Goal: Obtain resource: Obtain resource

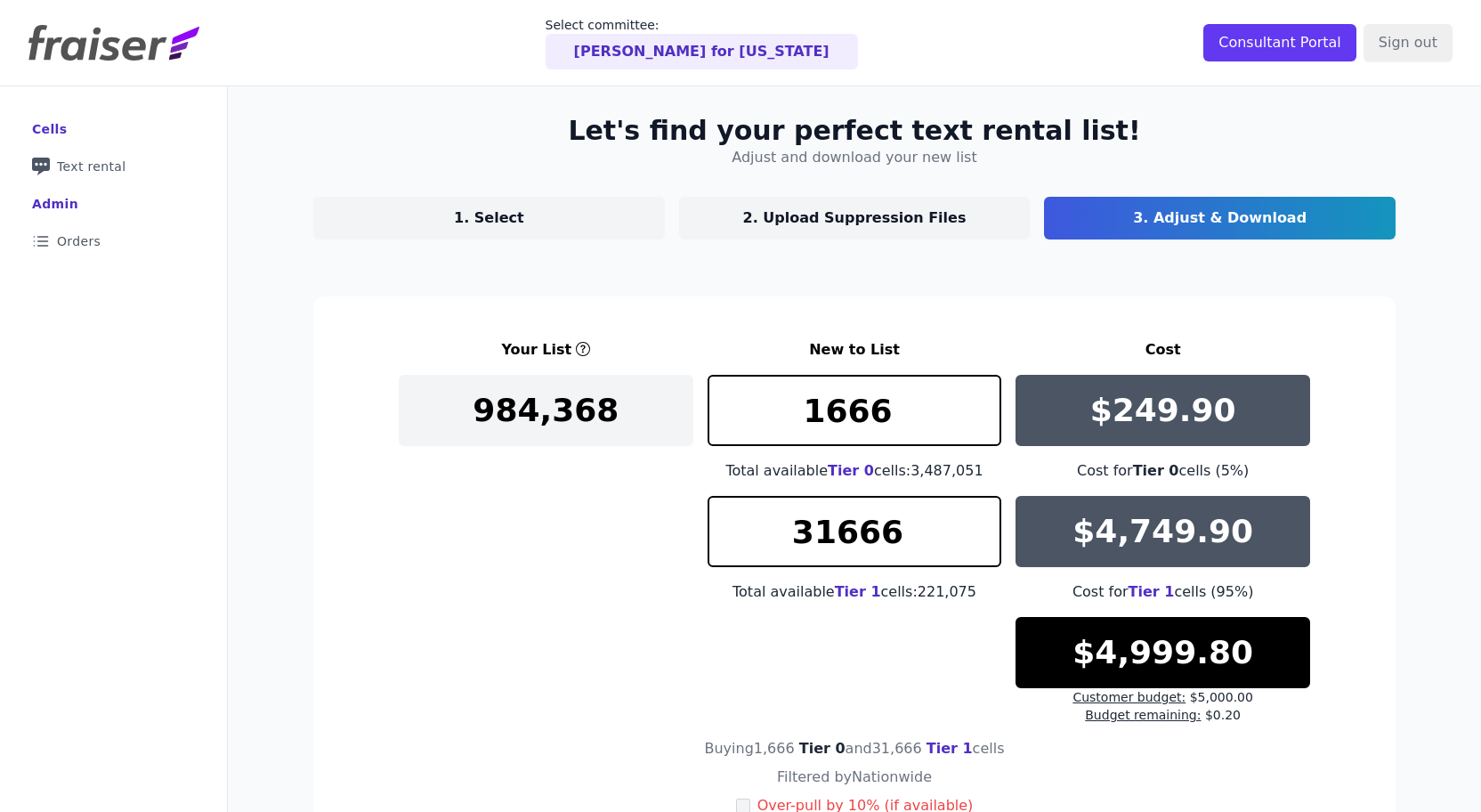
click at [127, 53] on img at bounding box center [114, 43] width 171 height 36
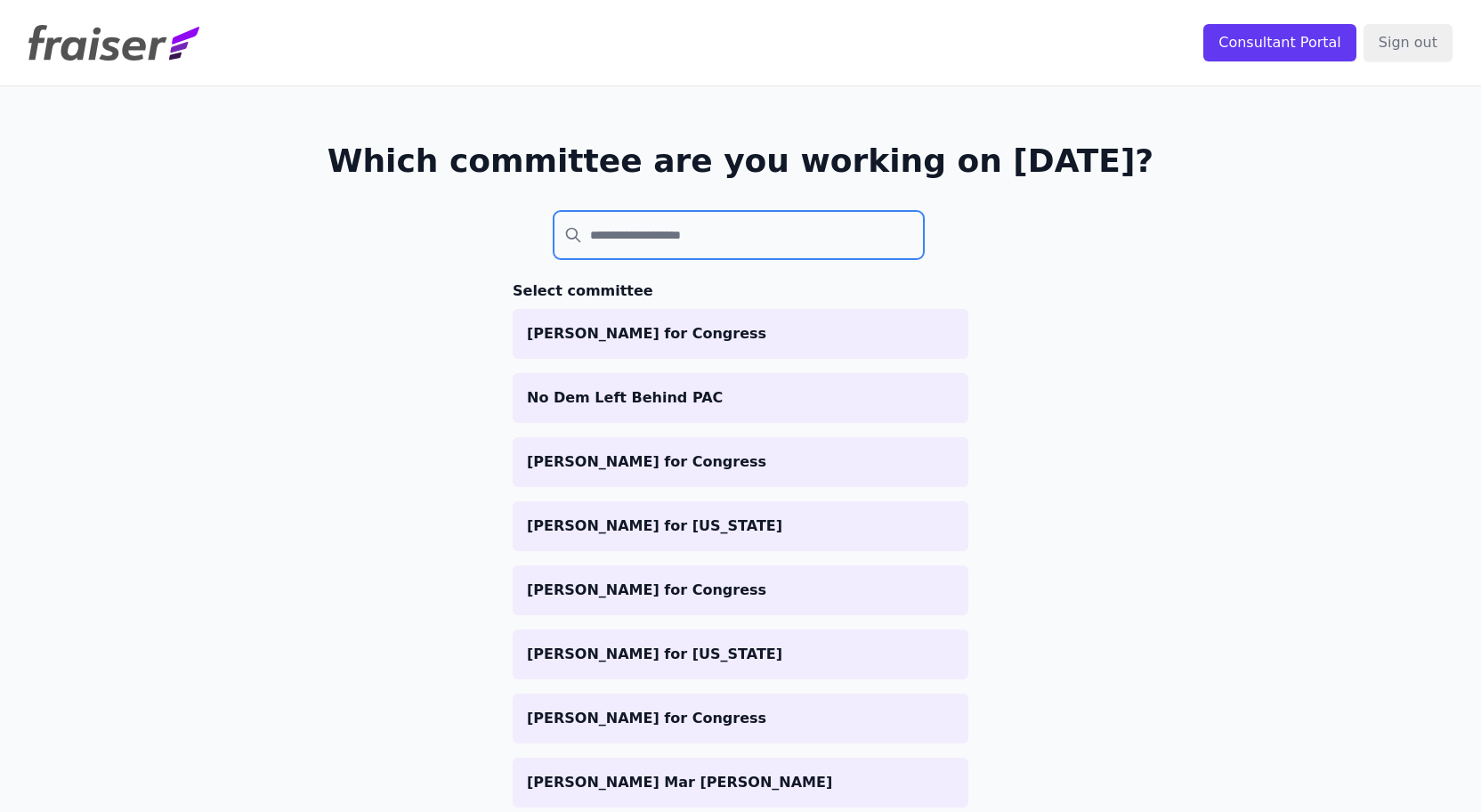
click at [707, 233] on input "search" at bounding box center [739, 235] width 370 height 48
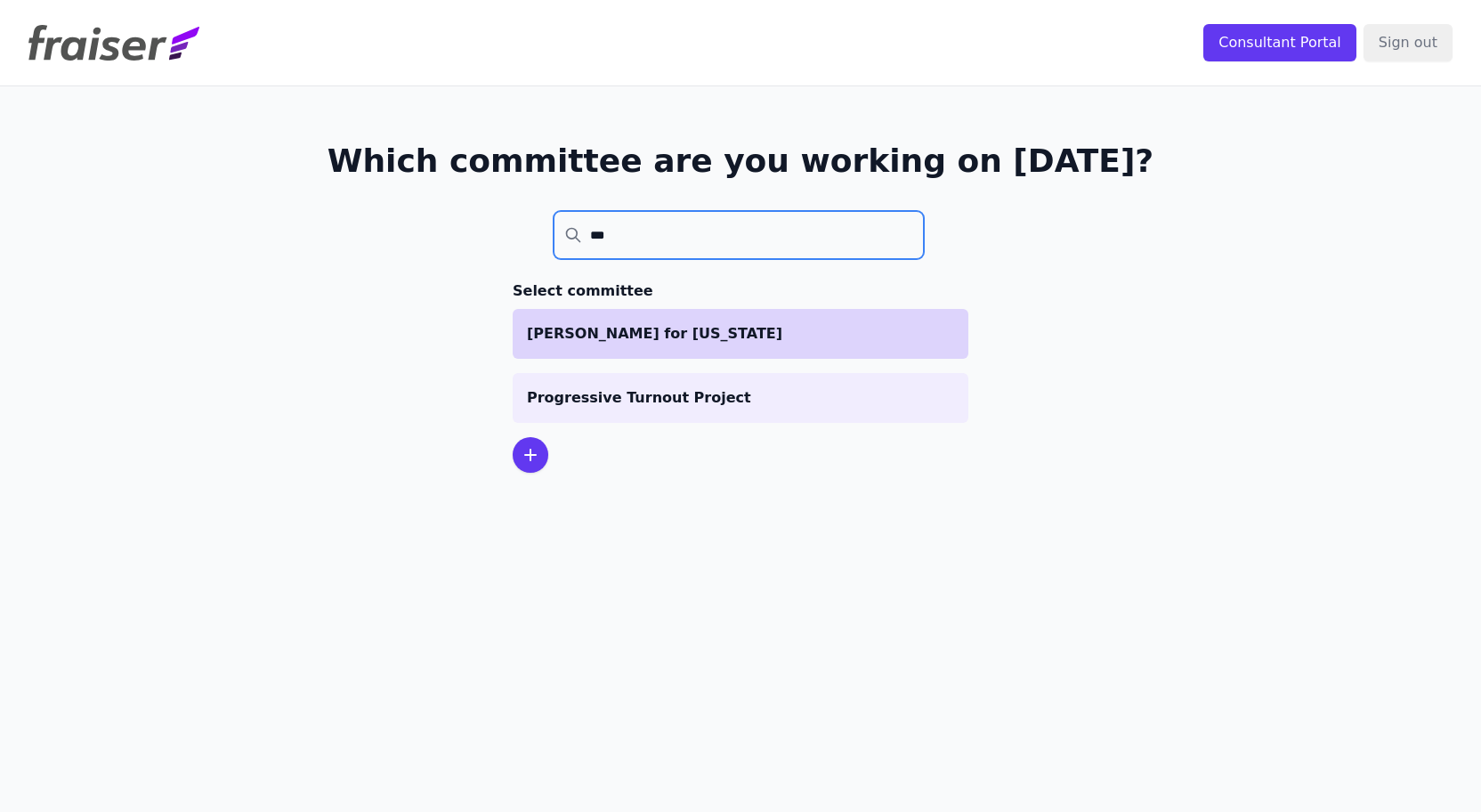
type input "***"
click at [696, 338] on p "[PERSON_NAME] for [US_STATE]" at bounding box center [740, 333] width 427 height 21
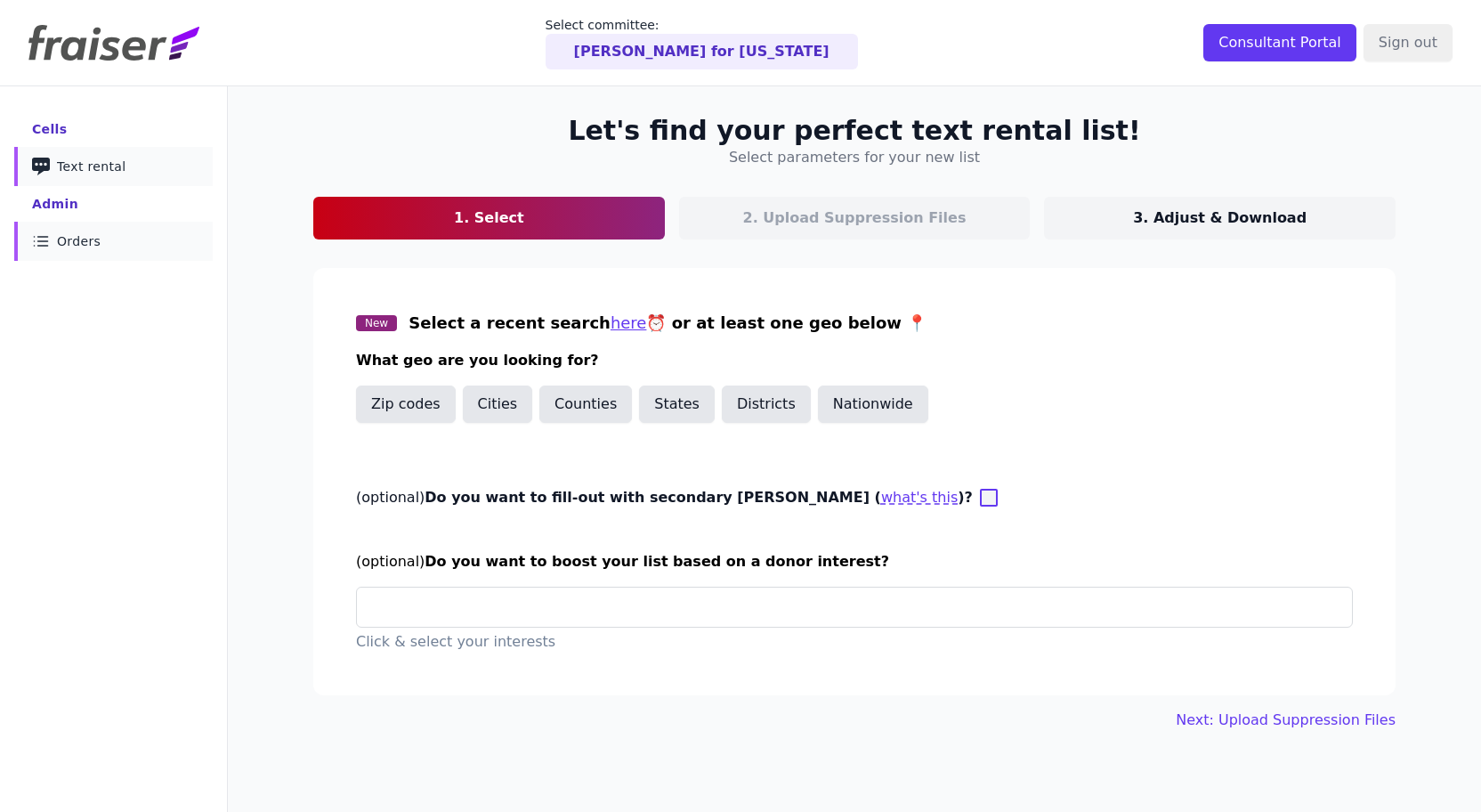
click at [81, 246] on span "Orders" at bounding box center [79, 241] width 44 height 18
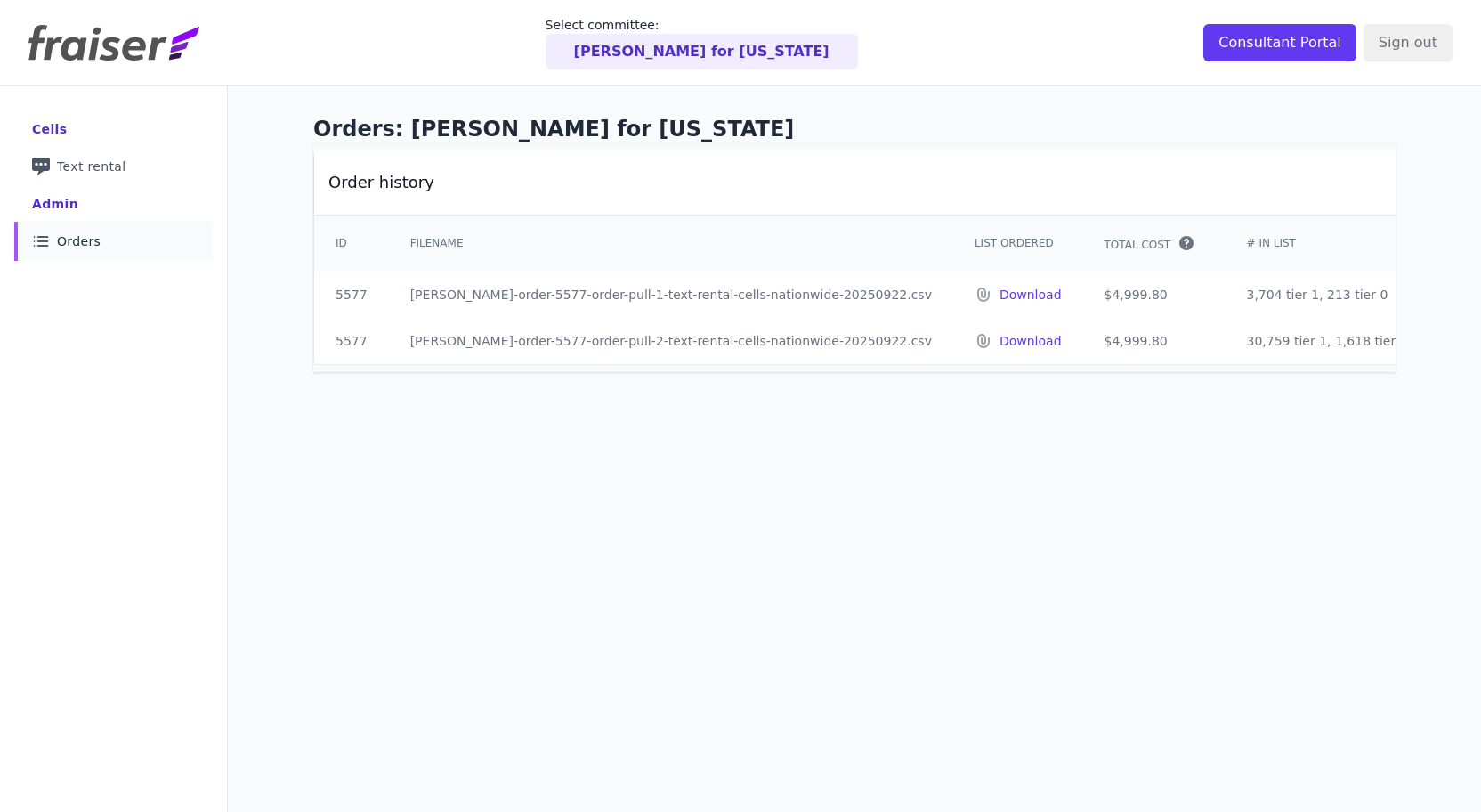
drag, startPoint x: 553, startPoint y: 299, endPoint x: 1243, endPoint y: 315, distance: 690.2
click at [1243, 315] on tr "5577 fraiser-order-5577-order-pull-1-text-rental-cells-nationwide-20250922.csv …" at bounding box center [1125, 295] width 1621 height 47
click at [1228, 388] on div "Orders: Turek for Iowa Order history ID Filename List Ordered Total Cost" at bounding box center [854, 244] width 1140 height 314
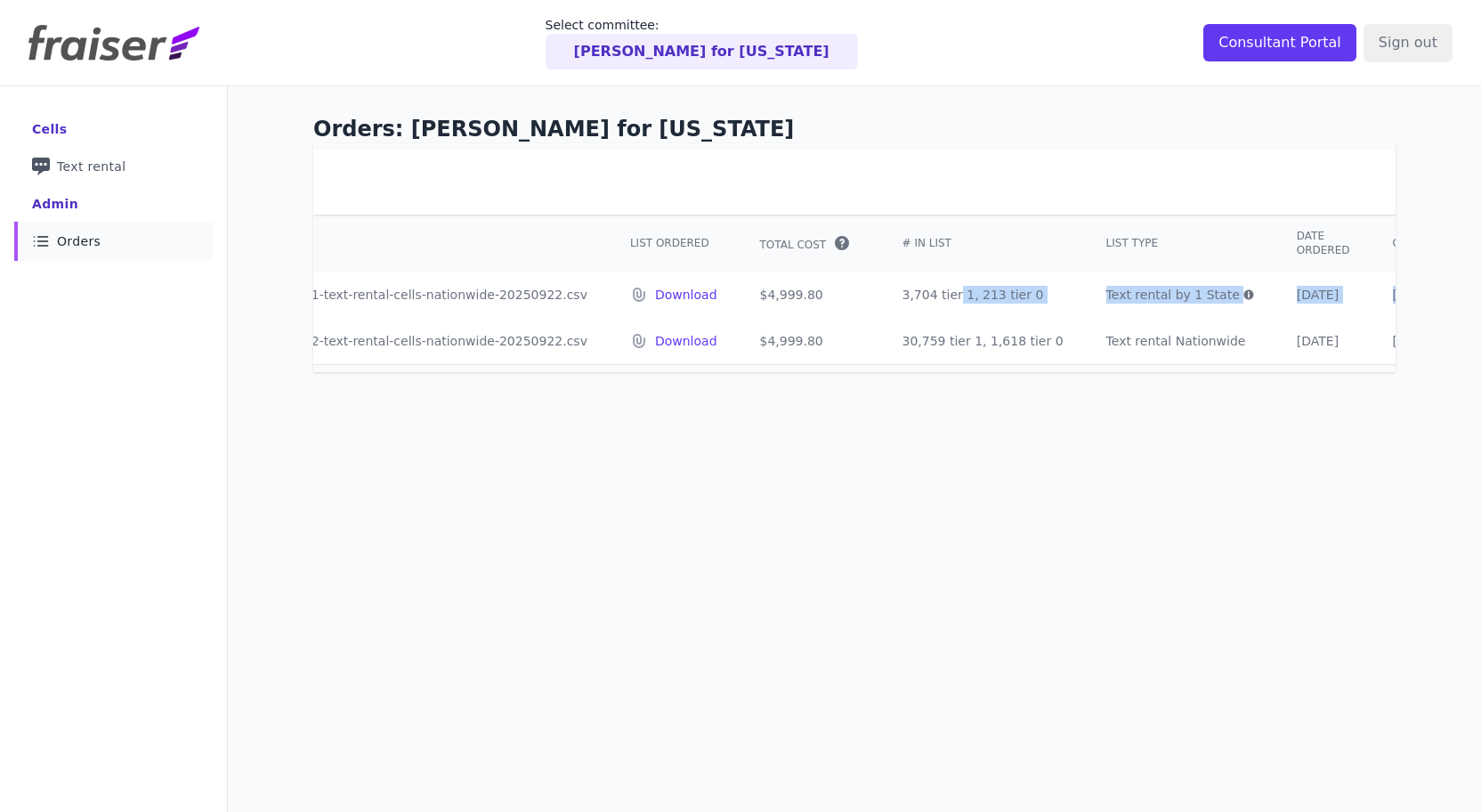
drag, startPoint x: 1189, startPoint y: 296, endPoint x: 1319, endPoint y: 304, distance: 130.2
click at [1319, 304] on tr "5577 fraiser-order-5577-order-pull-1-text-rental-cells-nationwide-20250922.csv …" at bounding box center [780, 295] width 1621 height 47
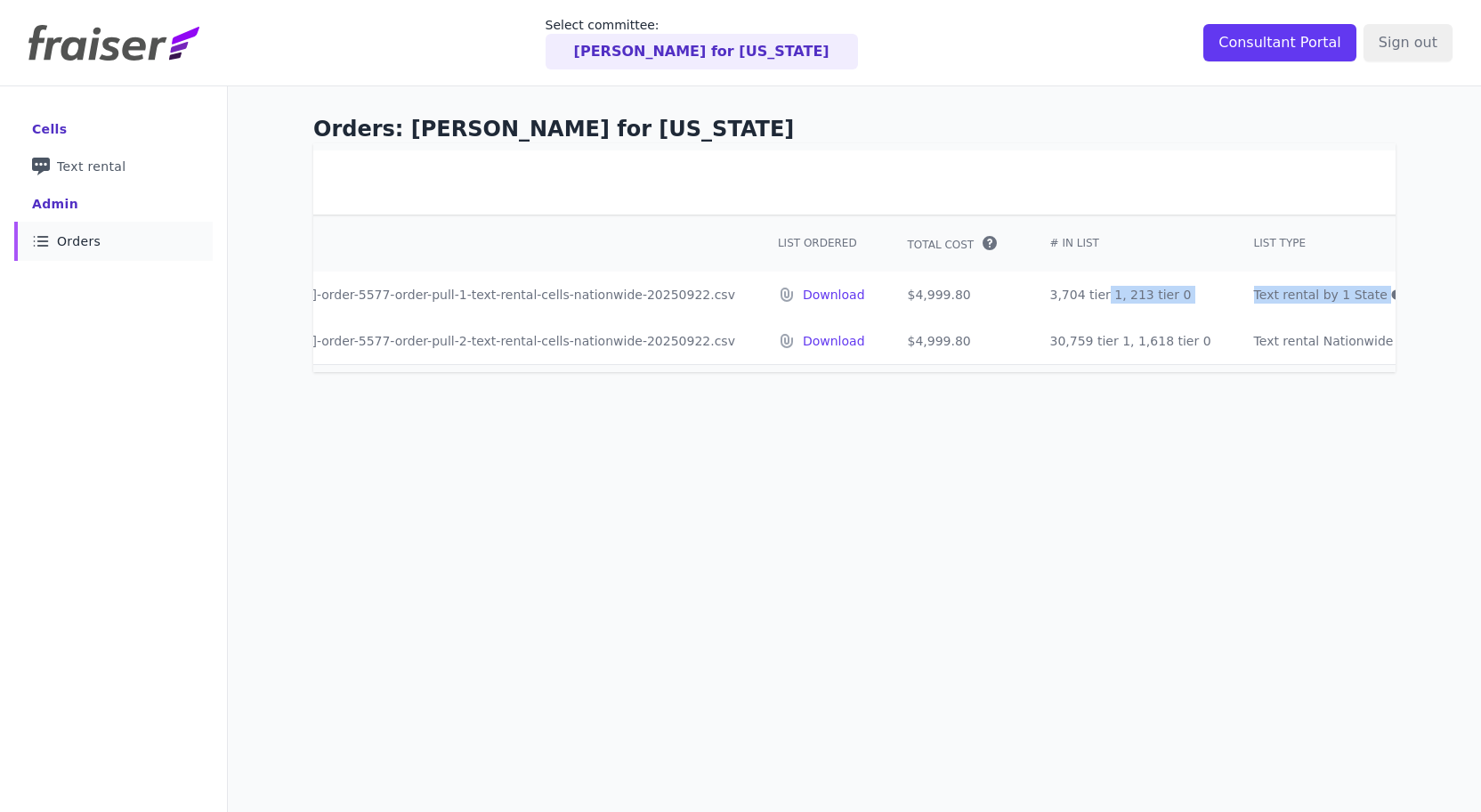
scroll to position [0, 0]
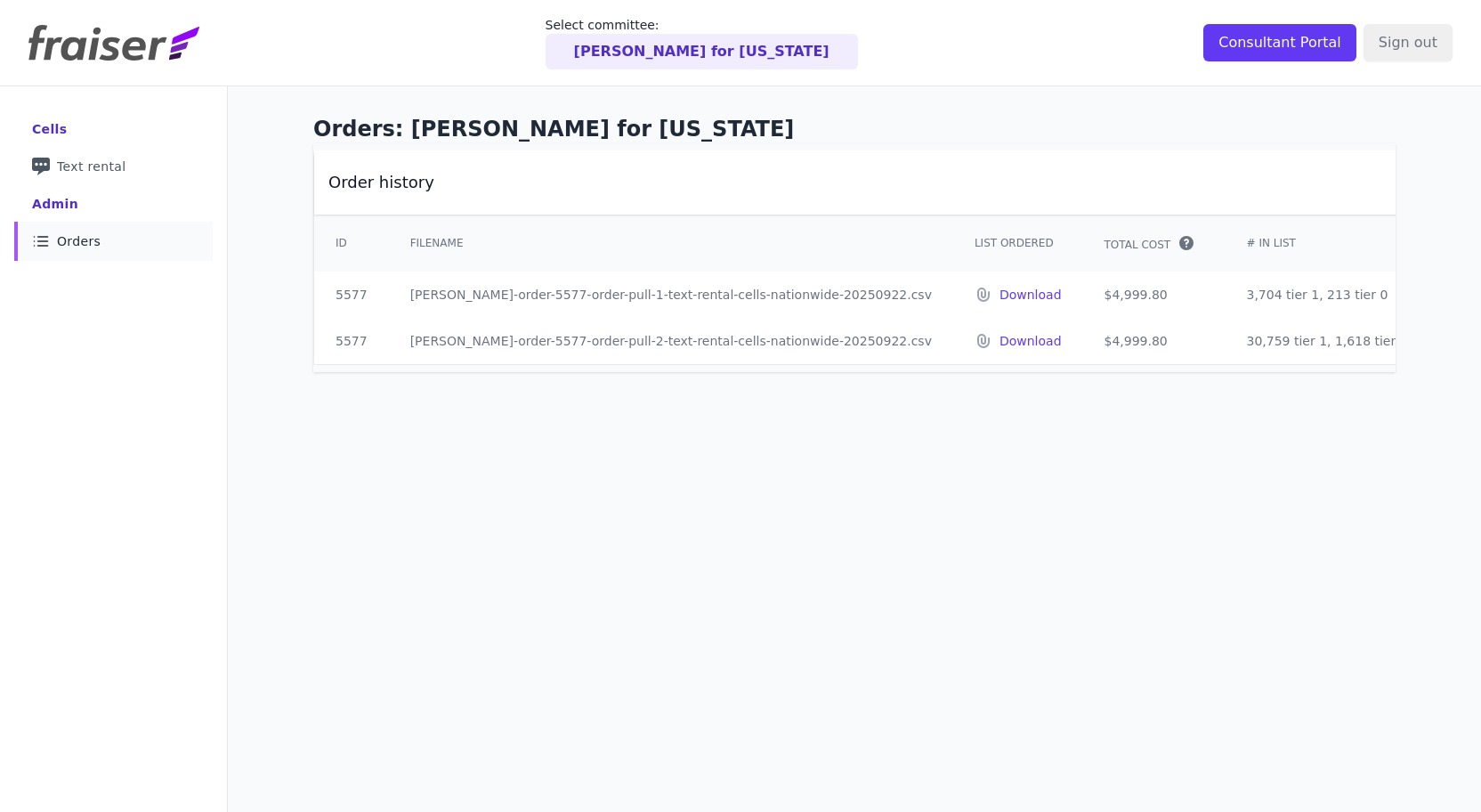
click at [361, 297] on td "5577" at bounding box center [351, 295] width 75 height 47
click at [61, 41] on img at bounding box center [114, 43] width 171 height 36
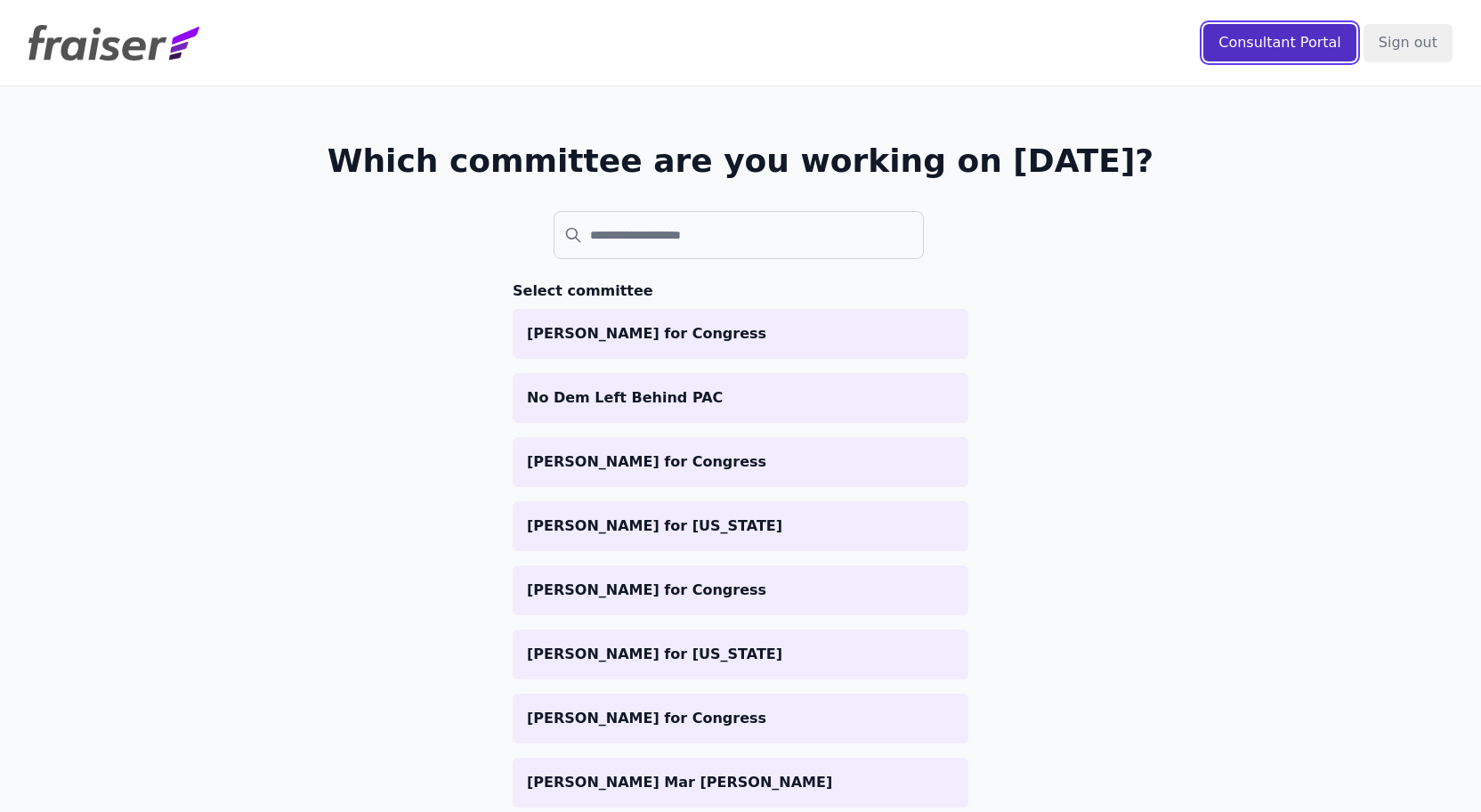
click at [1288, 46] on input "Consultant Portal" at bounding box center [1280, 43] width 153 height 38
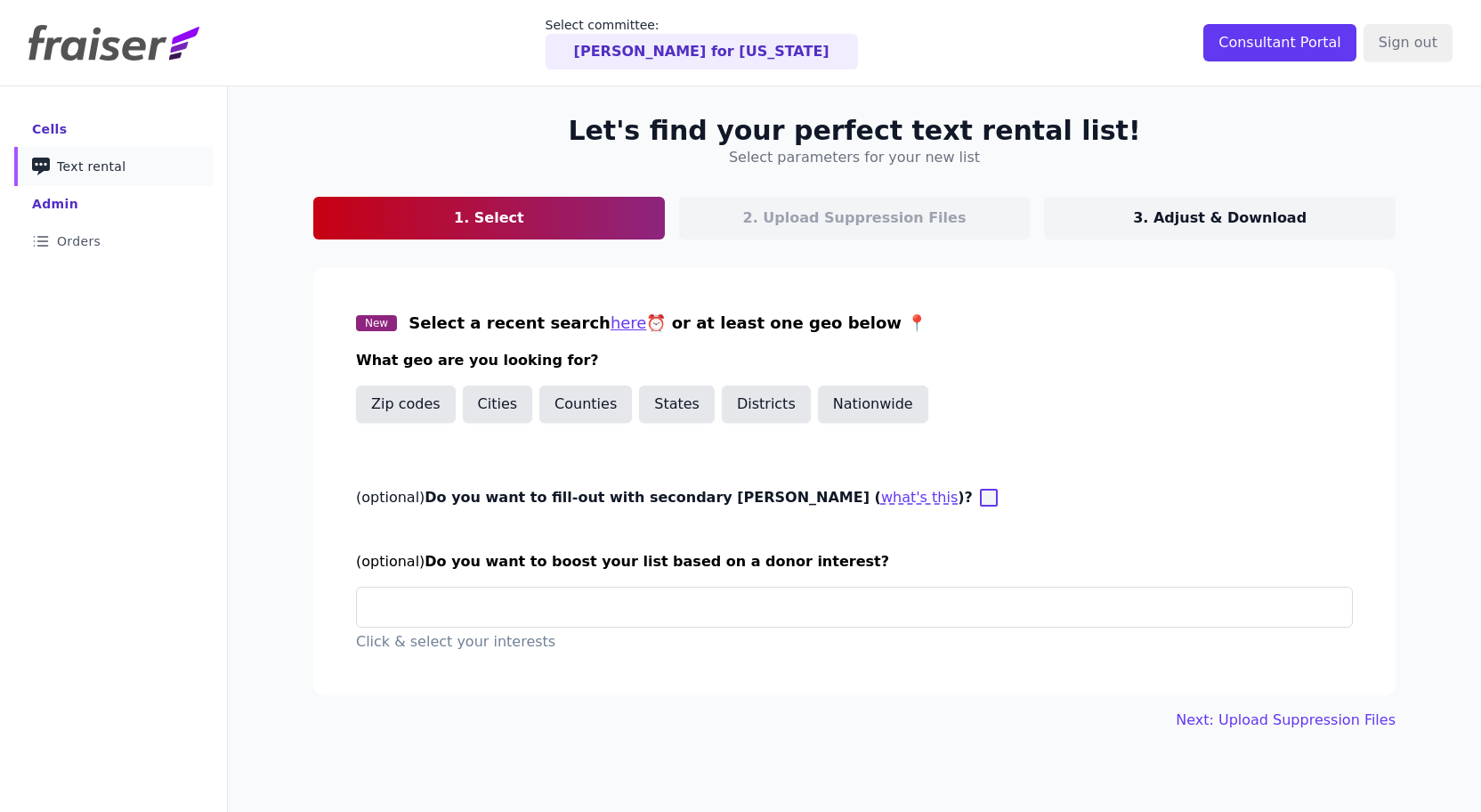
scroll to position [30, 0]
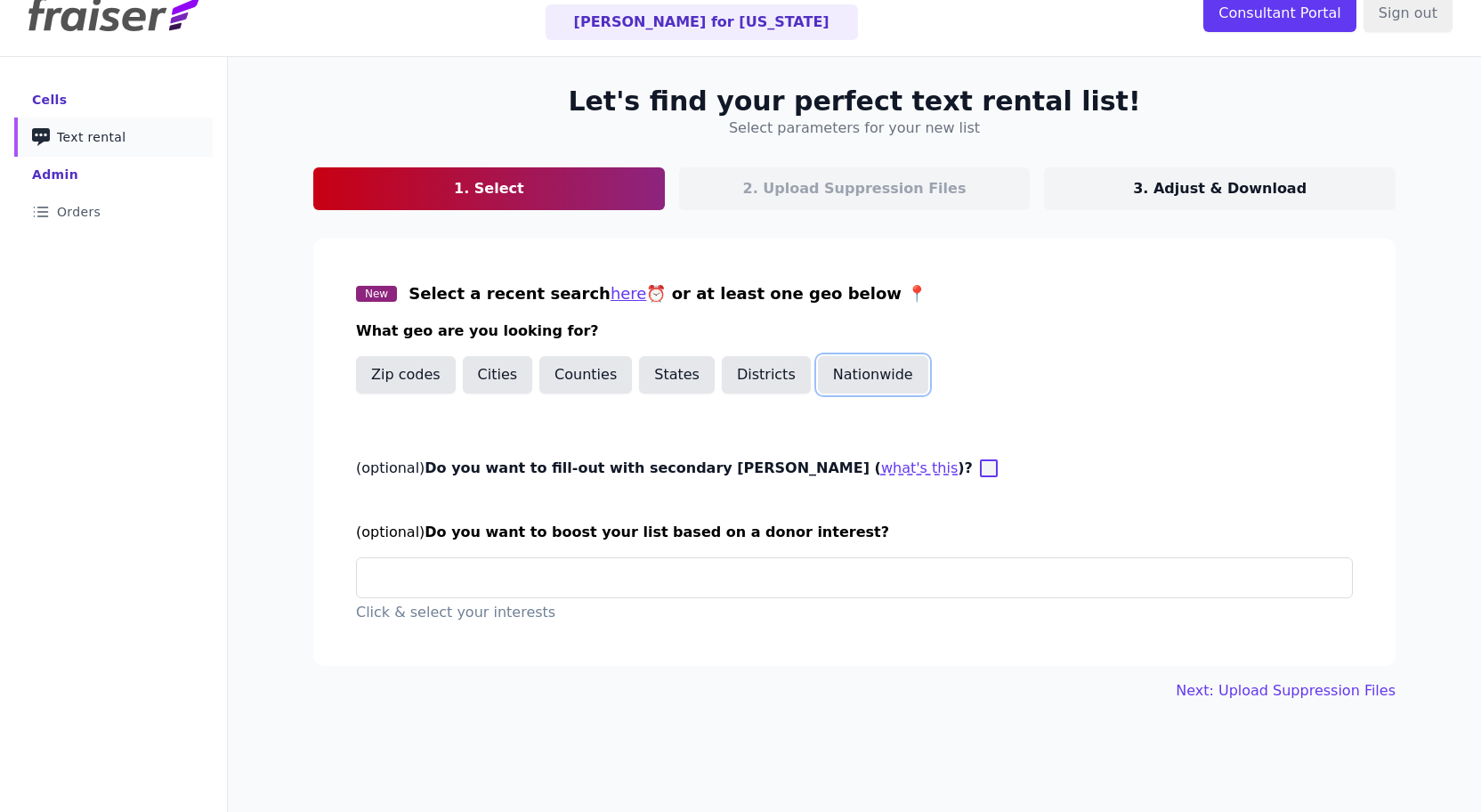
click at [882, 374] on button "Nationwide" at bounding box center [873, 375] width 110 height 38
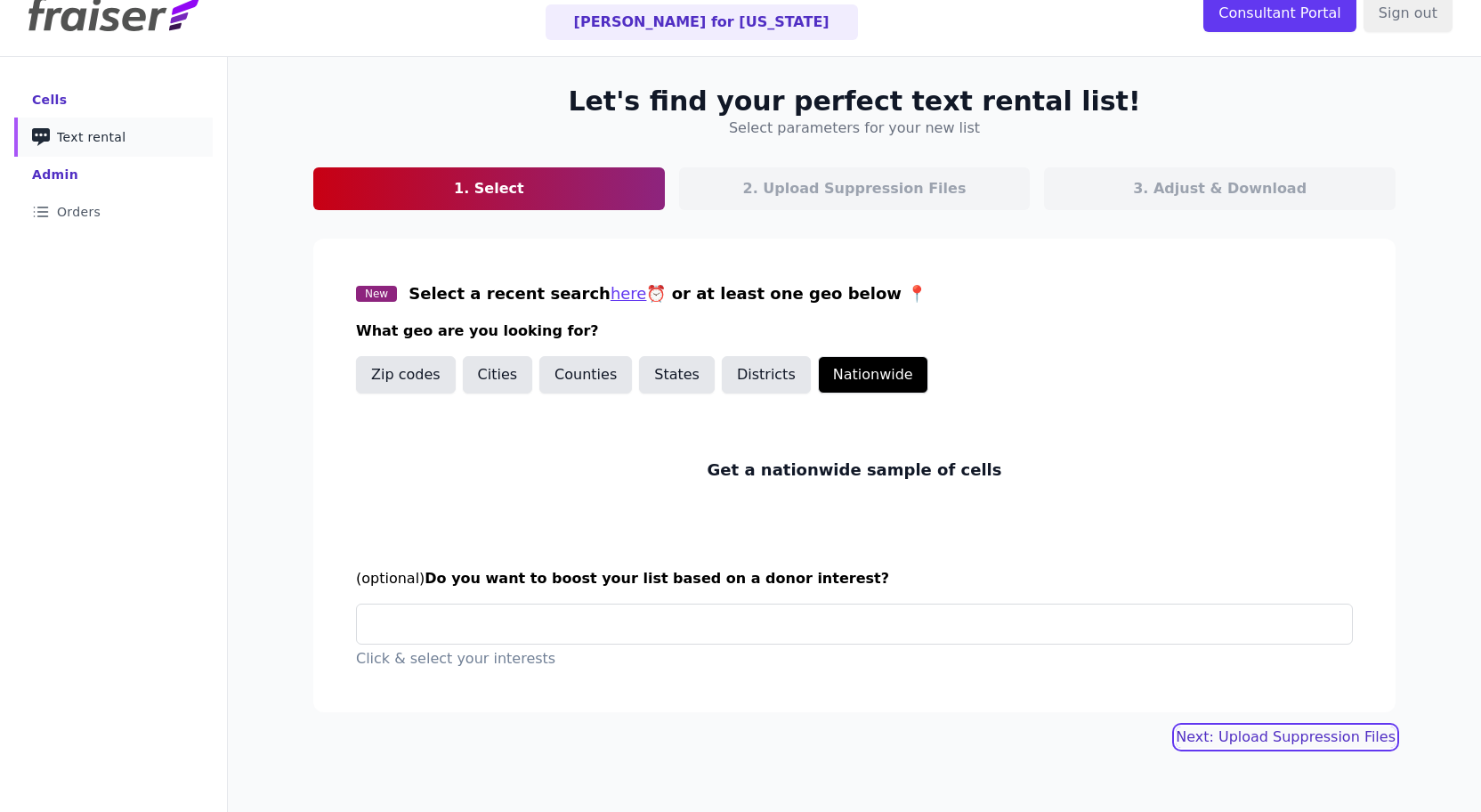
click at [1261, 739] on link "Next: Upload Suppression Files" at bounding box center [1285, 736] width 220 height 21
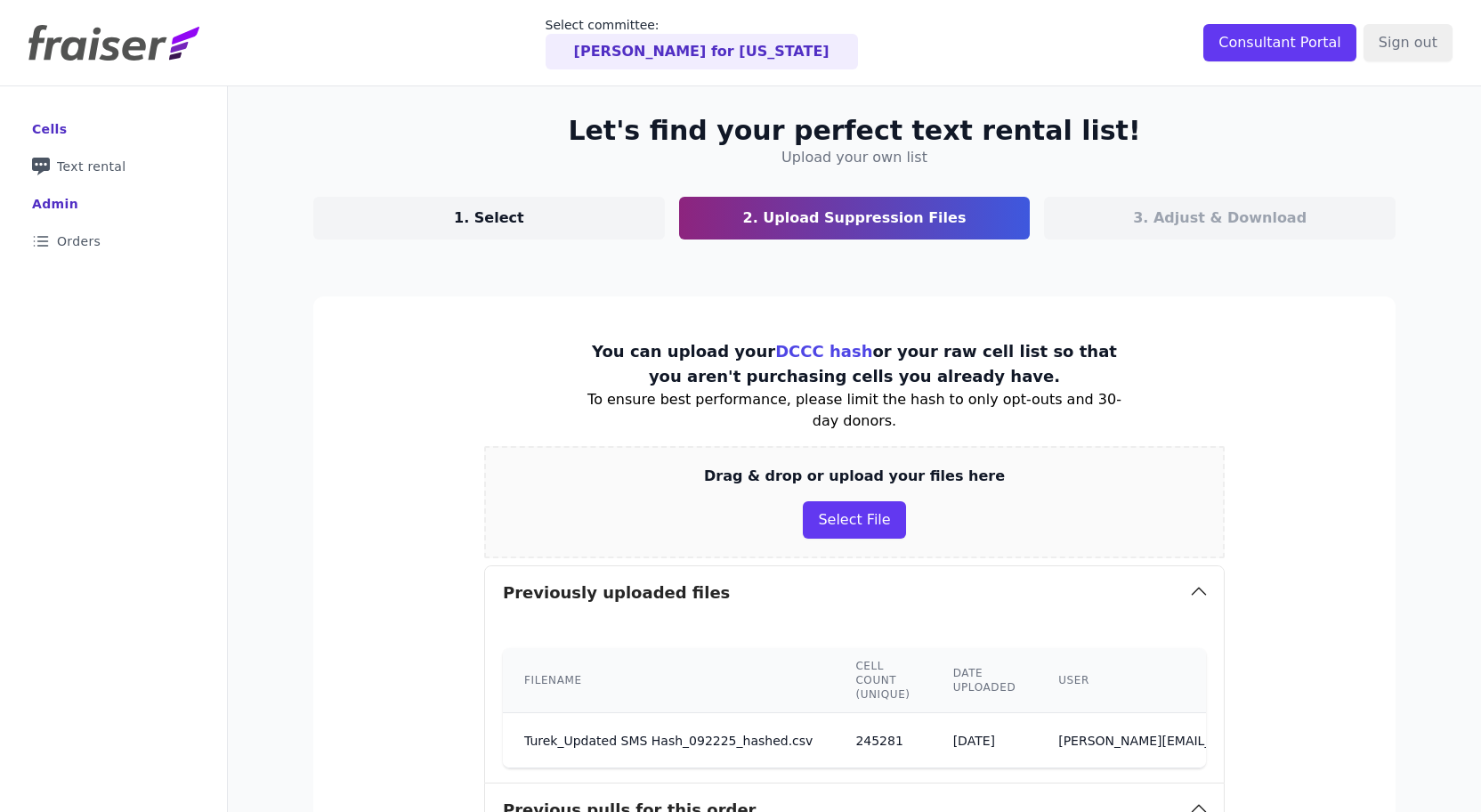
scroll to position [358, 0]
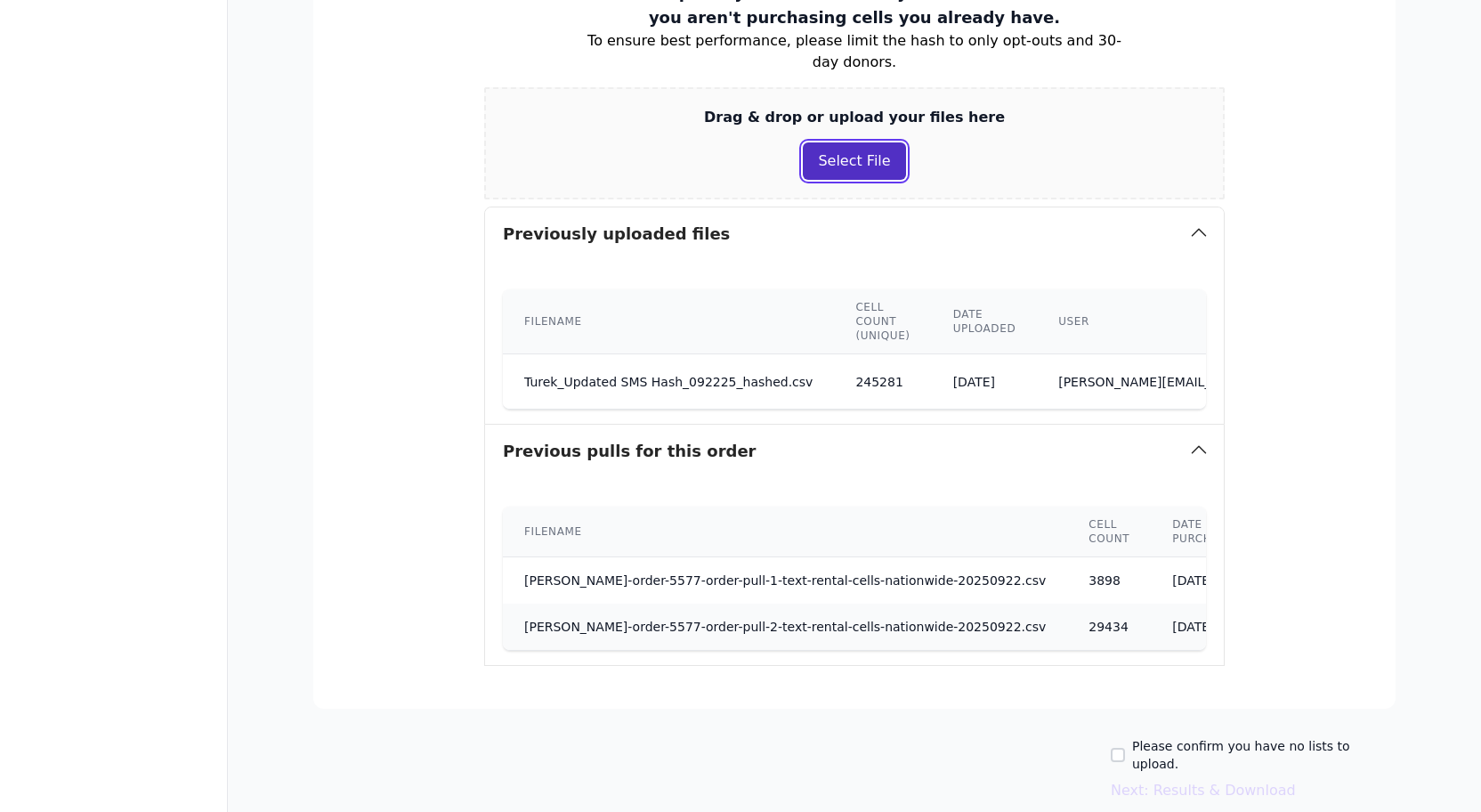
click at [848, 152] on button "Select File" at bounding box center [854, 161] width 103 height 38
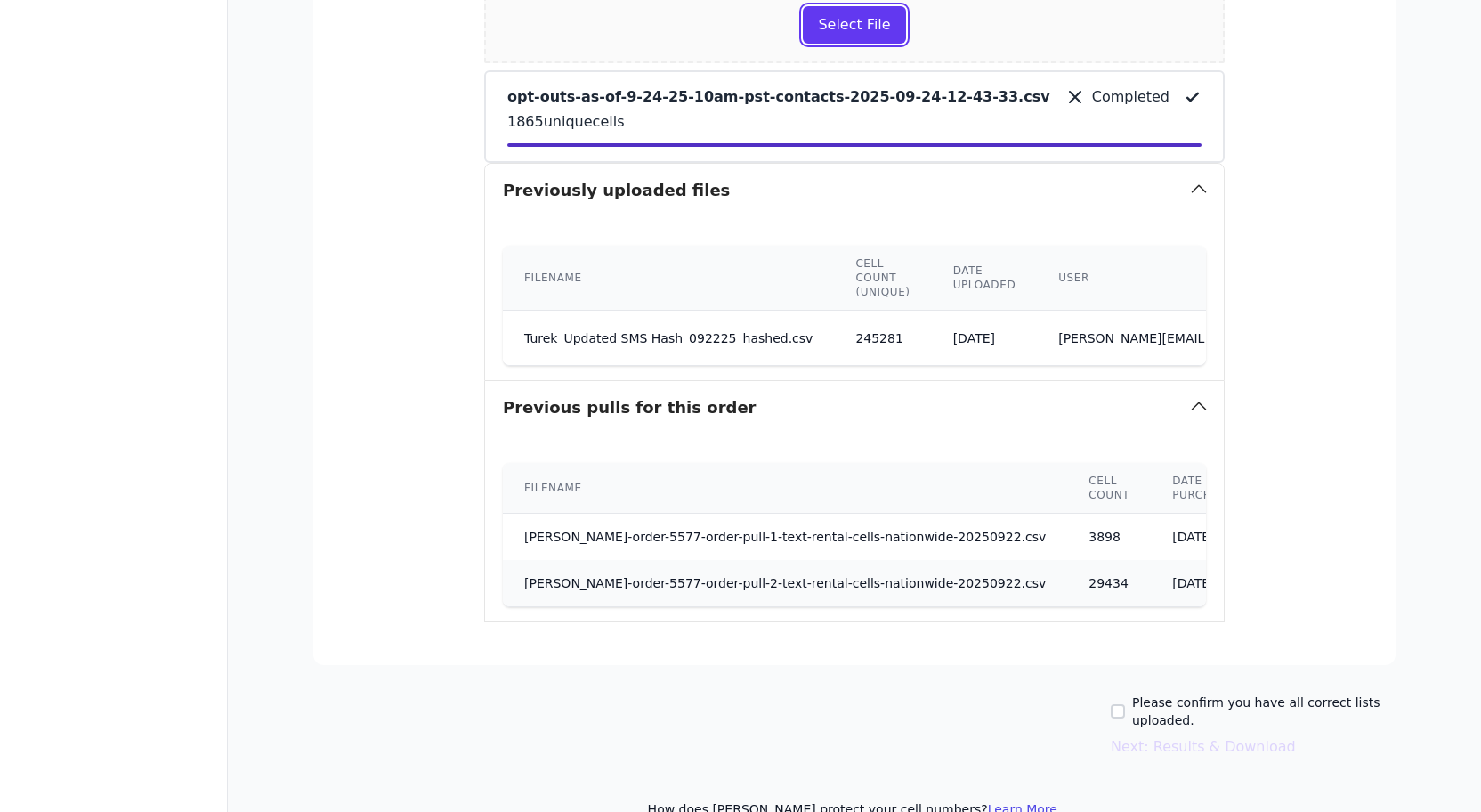
scroll to position [0, 0]
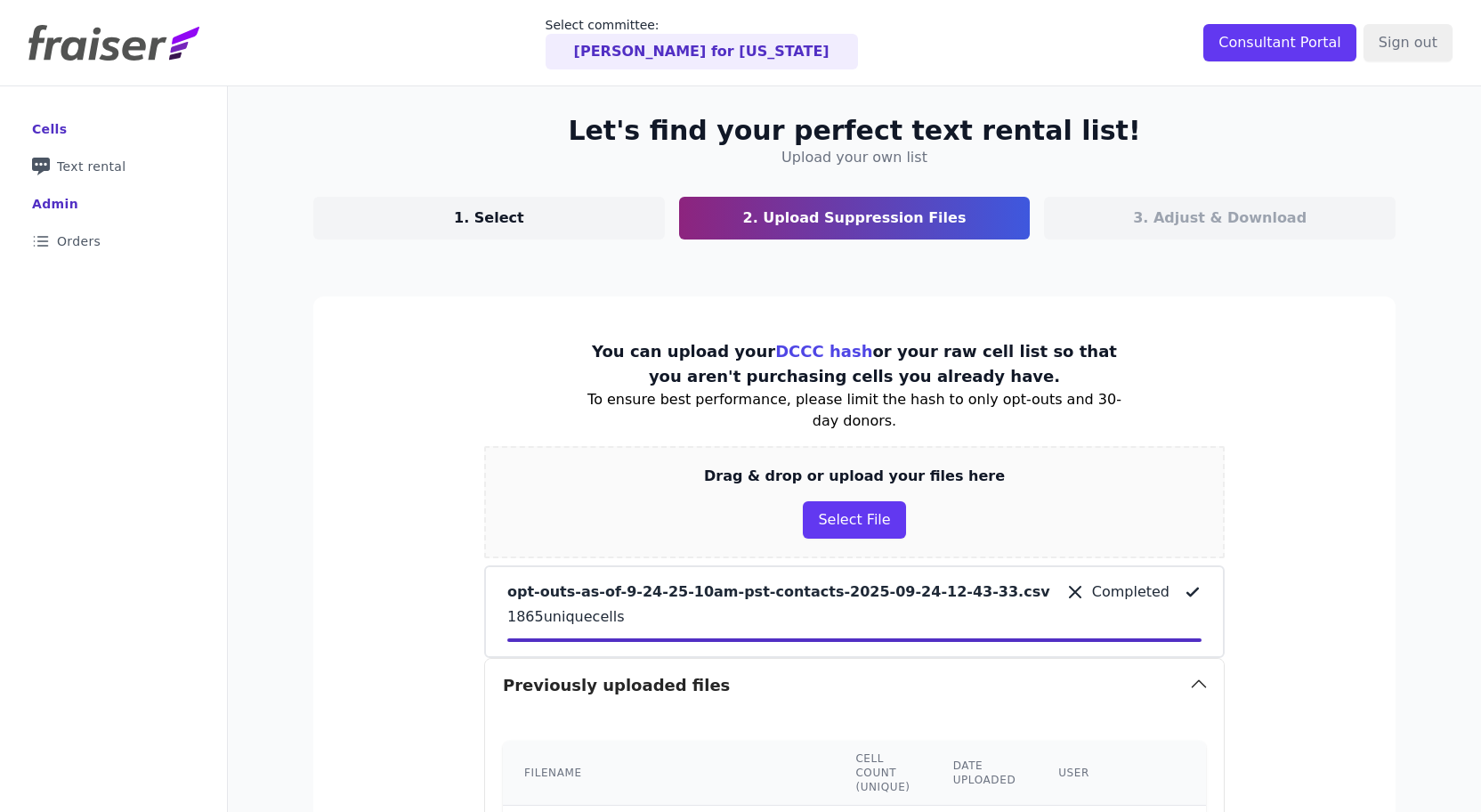
click at [503, 225] on p "1. Select" at bounding box center [489, 217] width 71 height 21
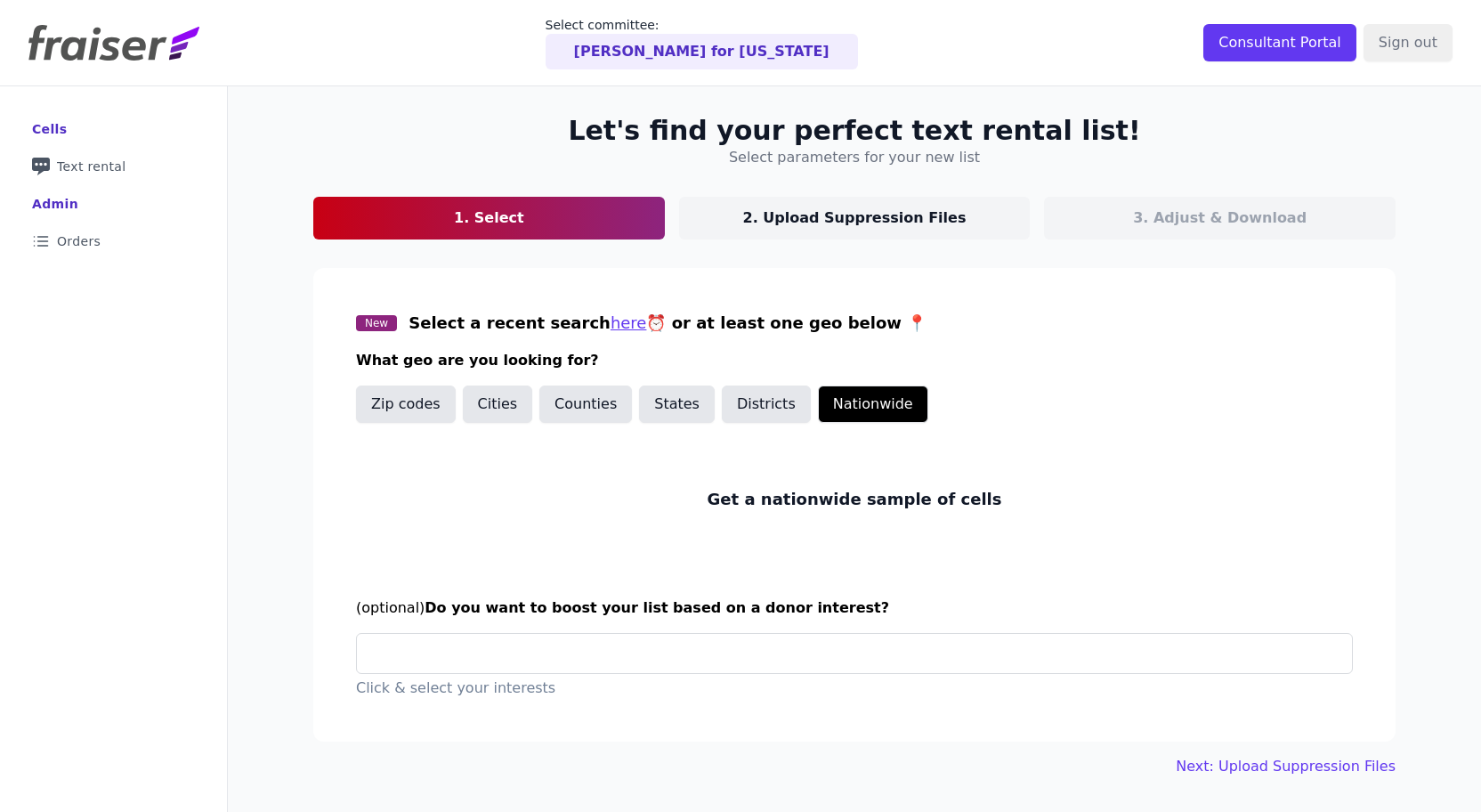
click at [729, 223] on link "2. Upload Suppression Files" at bounding box center [854, 218] width 351 height 43
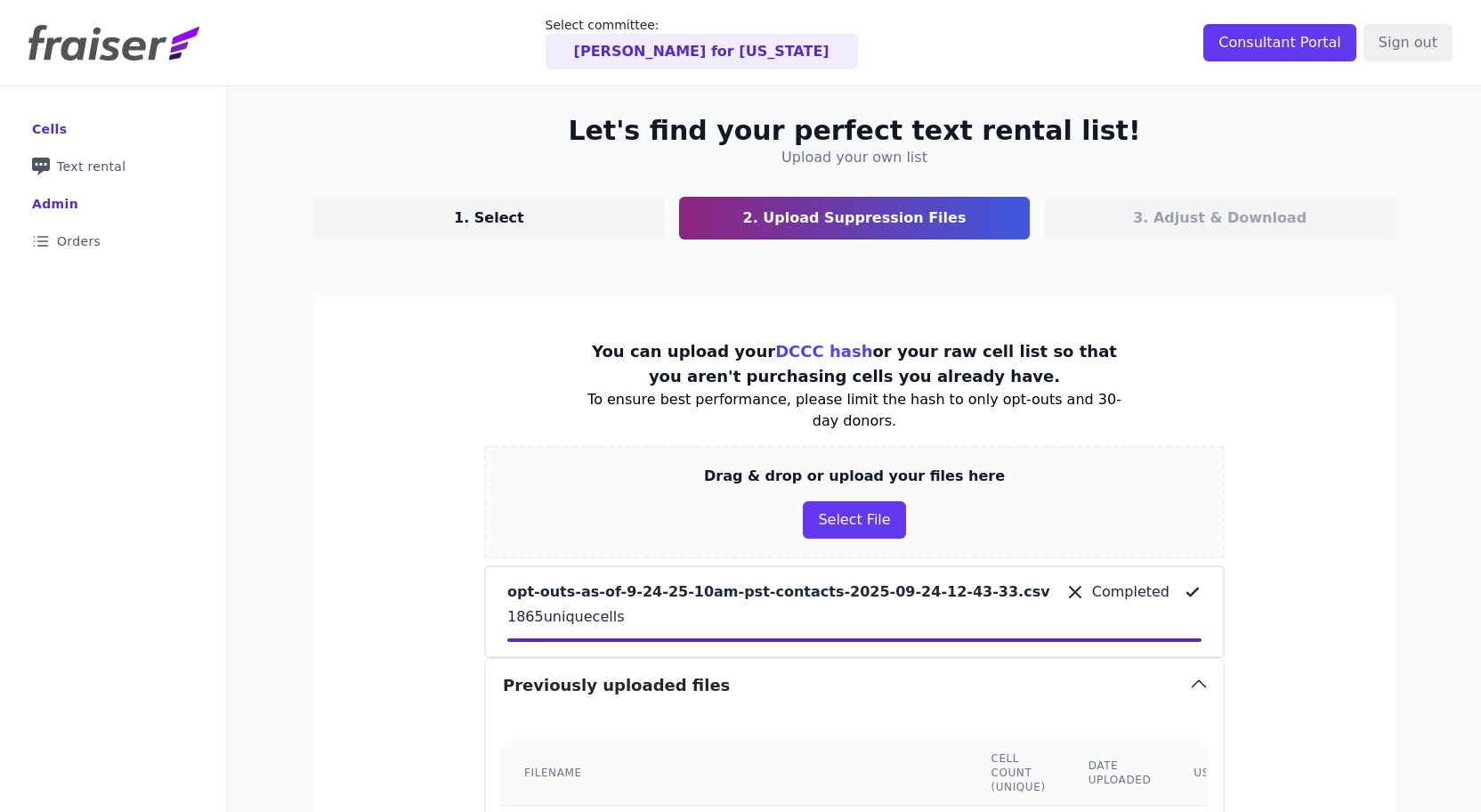
scroll to position [566, 0]
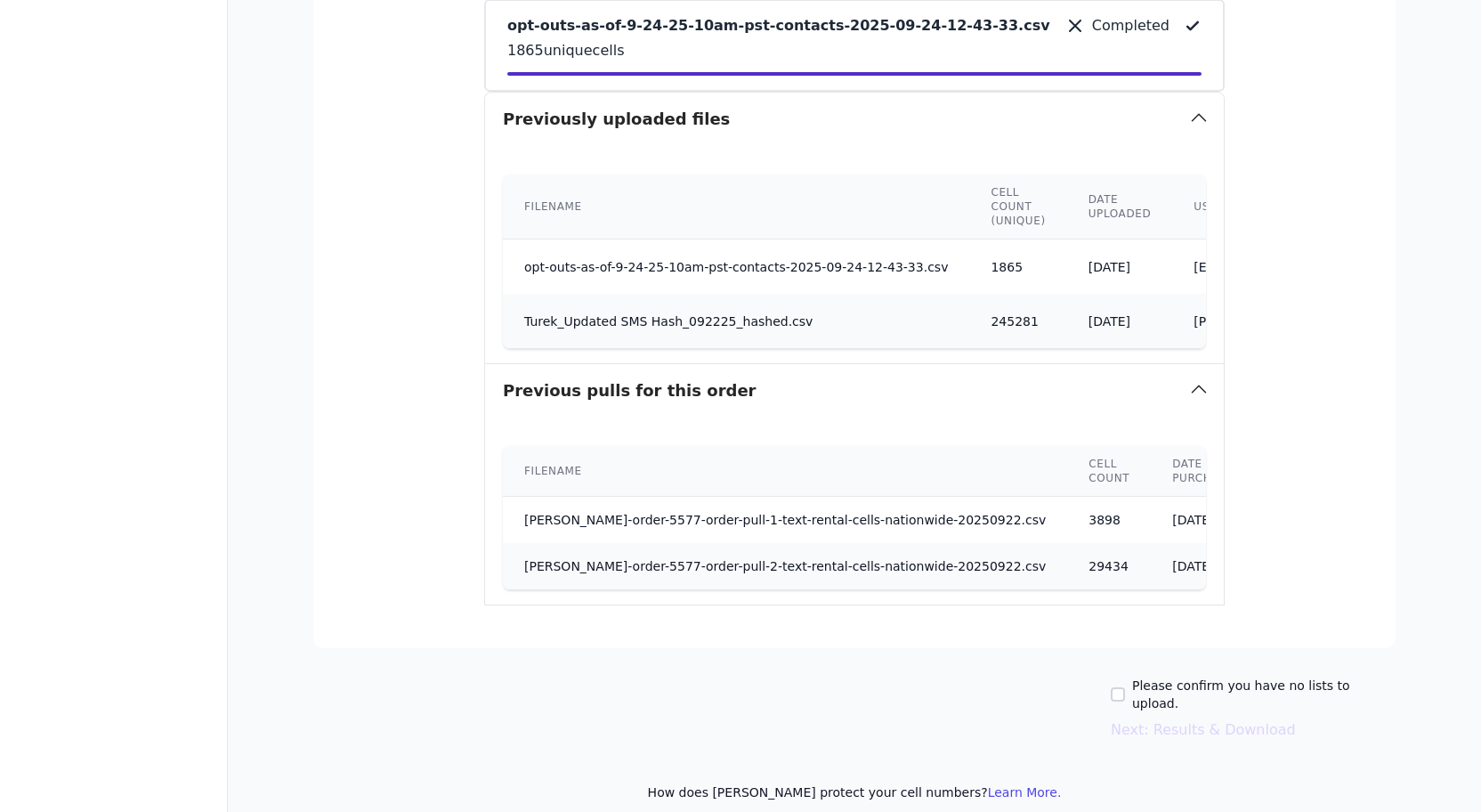
click at [1174, 687] on label "Please confirm you have no lists to upload." at bounding box center [1264, 695] width 264 height 36
click at [1125, 687] on input "Please confirm you have no lists to upload." at bounding box center [1118, 694] width 14 height 14
checkbox input "true"
click at [1184, 719] on button "Next: Results & Download" at bounding box center [1203, 729] width 185 height 21
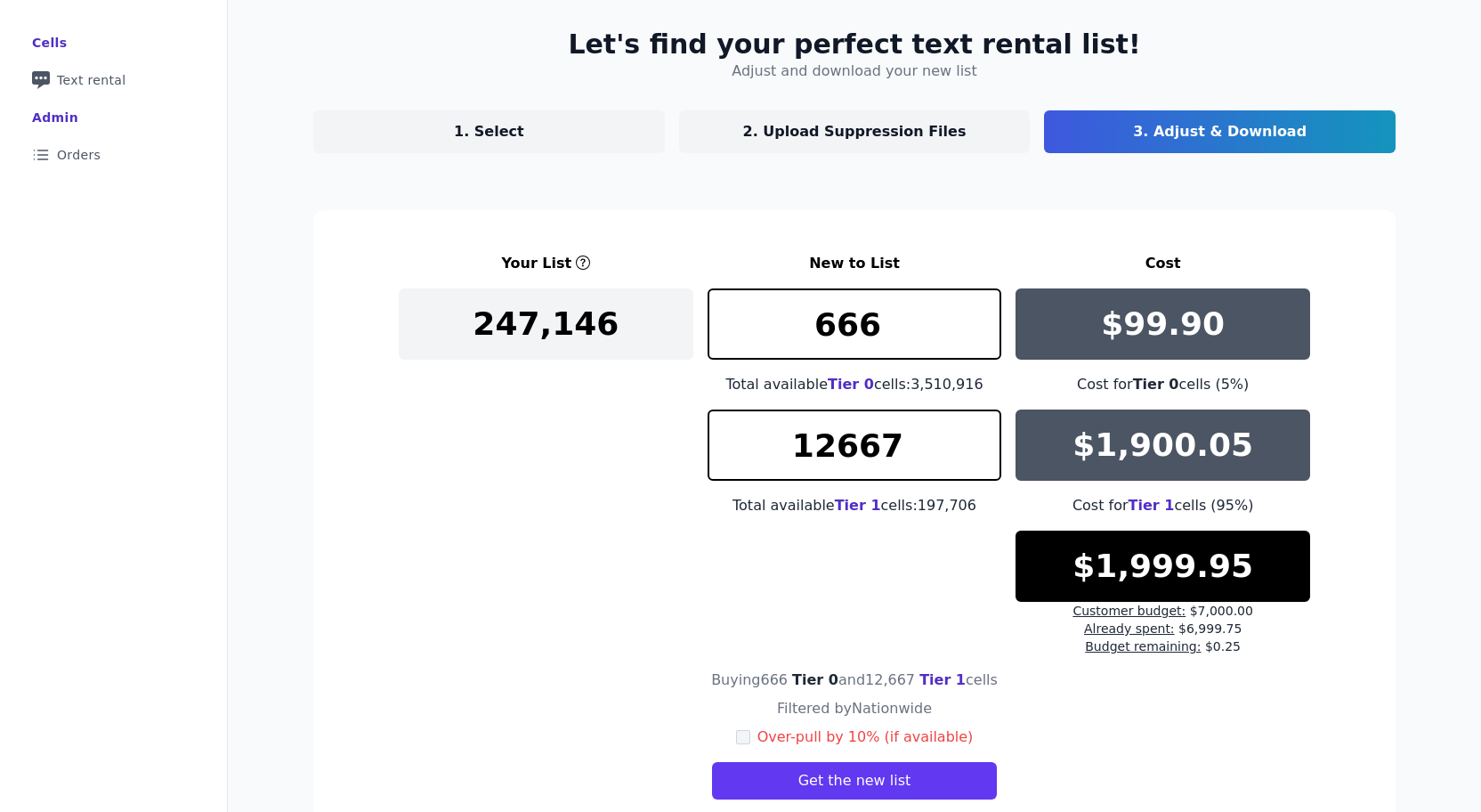
scroll to position [145, 0]
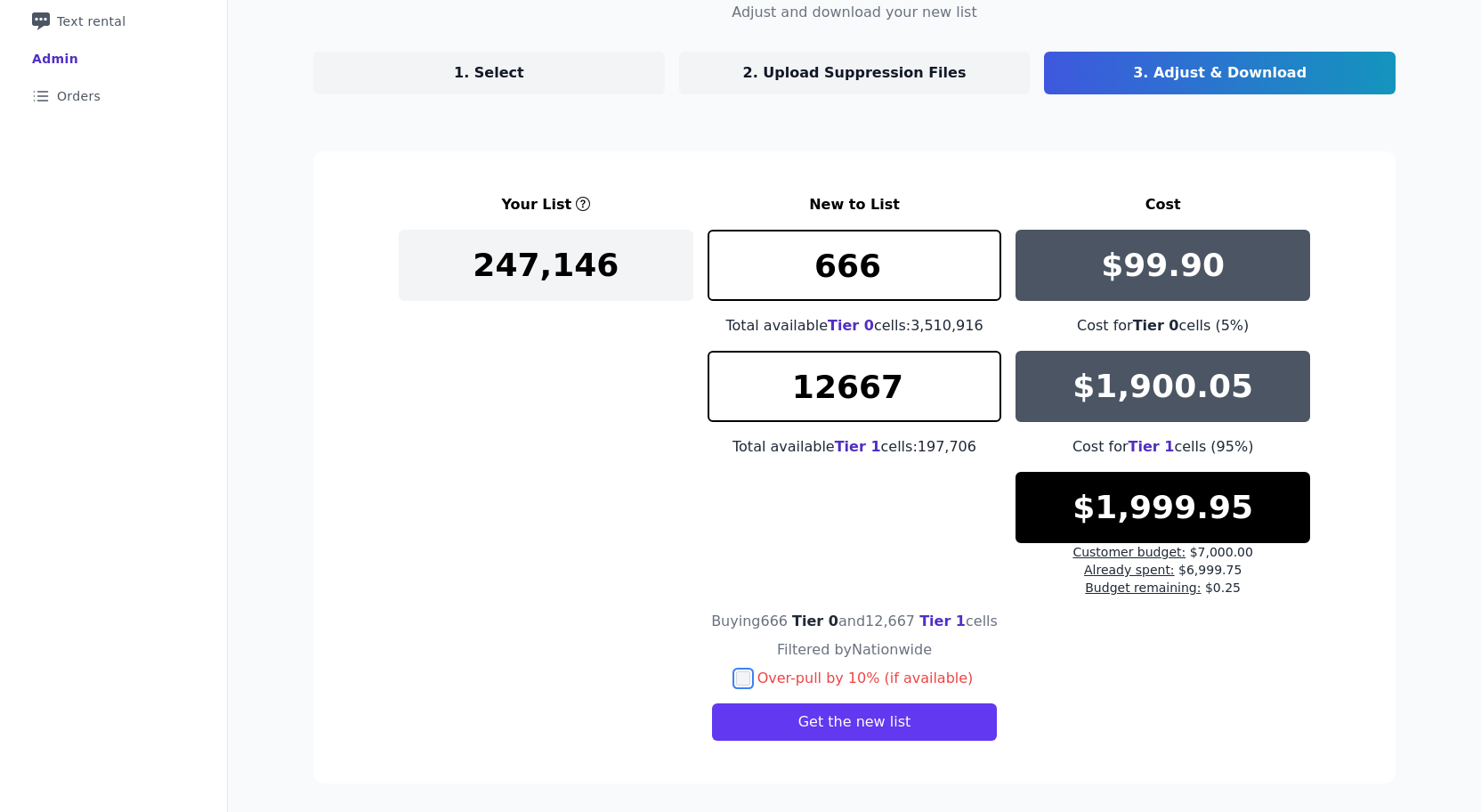
click at [750, 677] on input "checkbox" at bounding box center [743, 678] width 14 height 14
checkbox input "true"
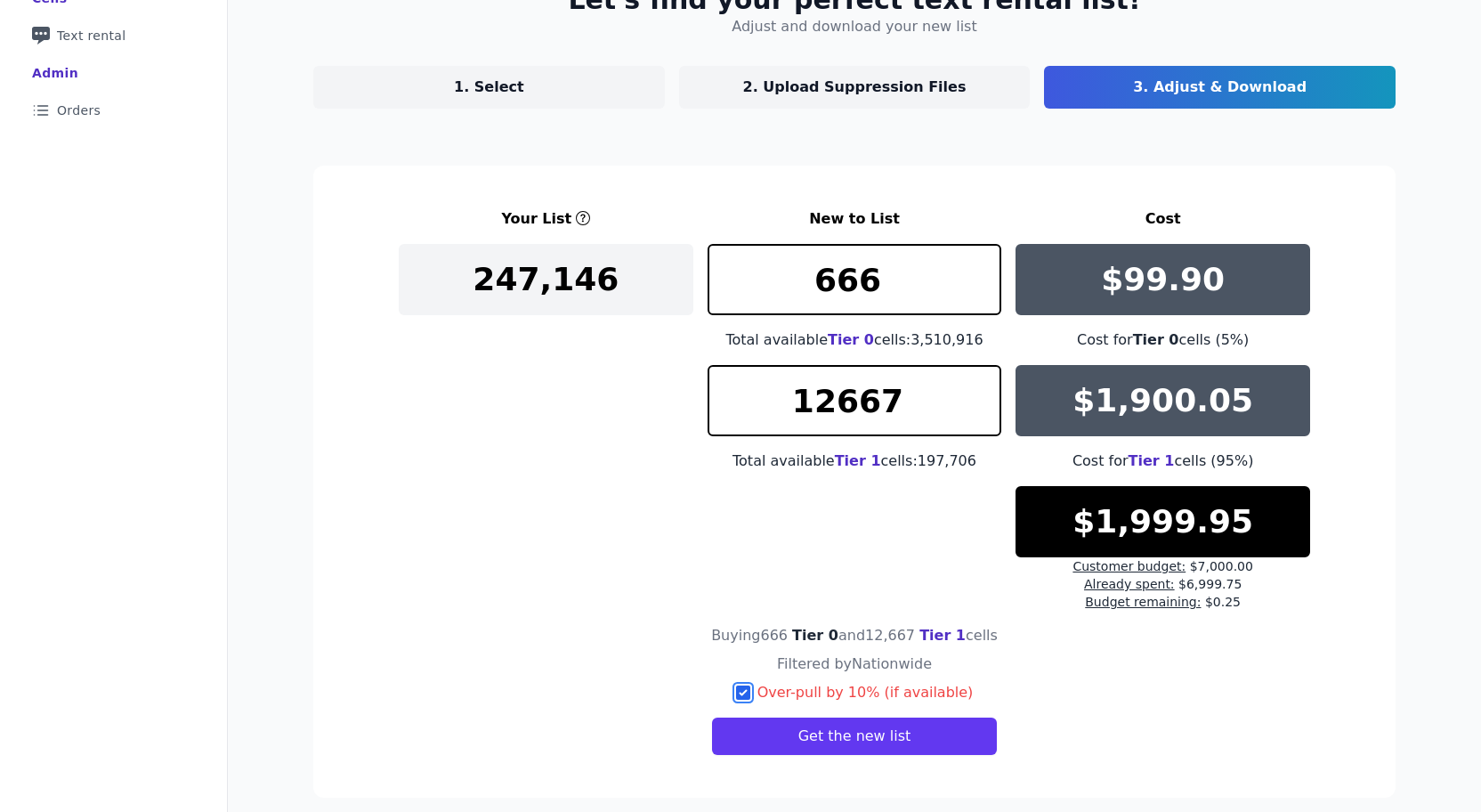
scroll to position [134, 0]
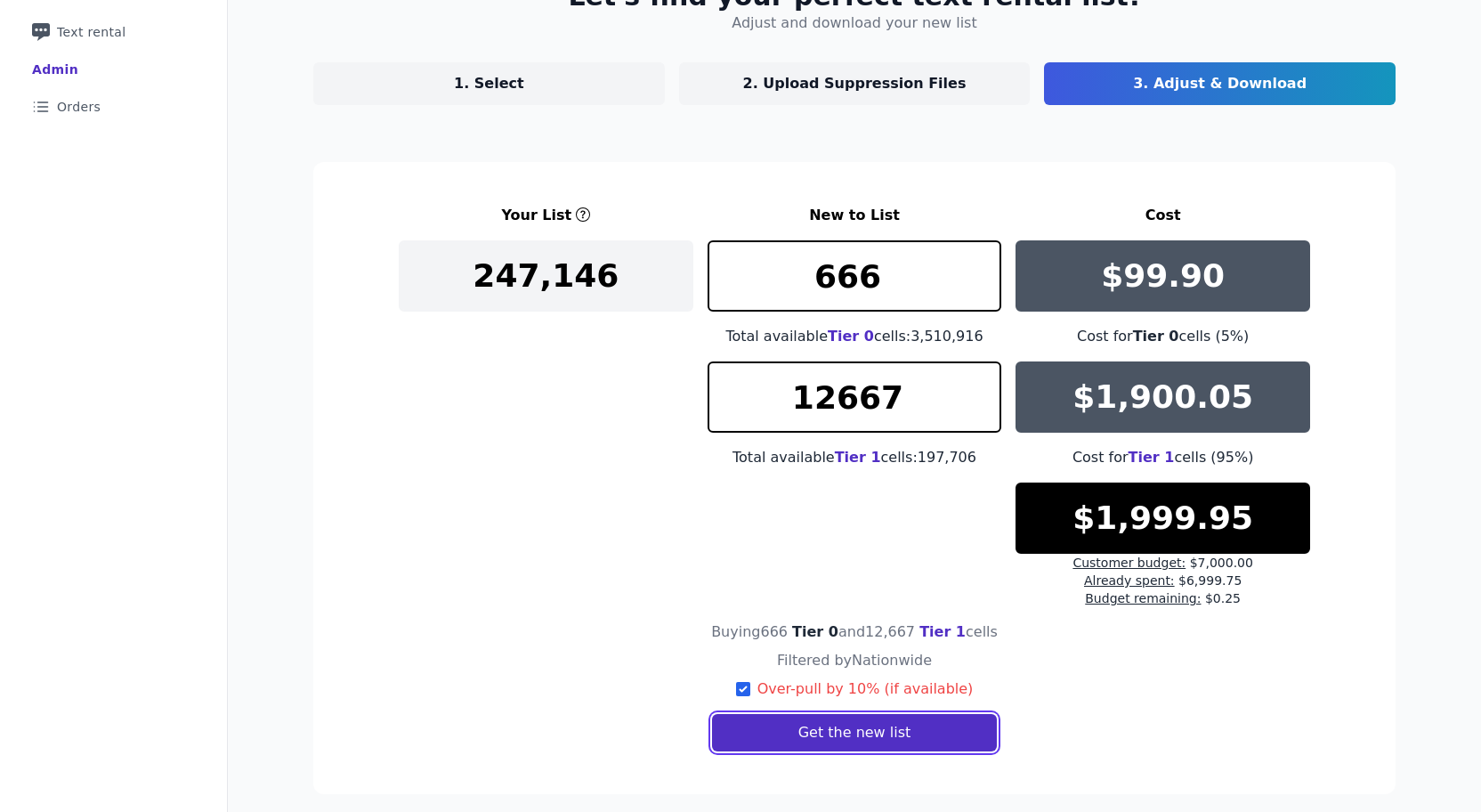
click at [891, 741] on button "Get the new list" at bounding box center [854, 732] width 286 height 38
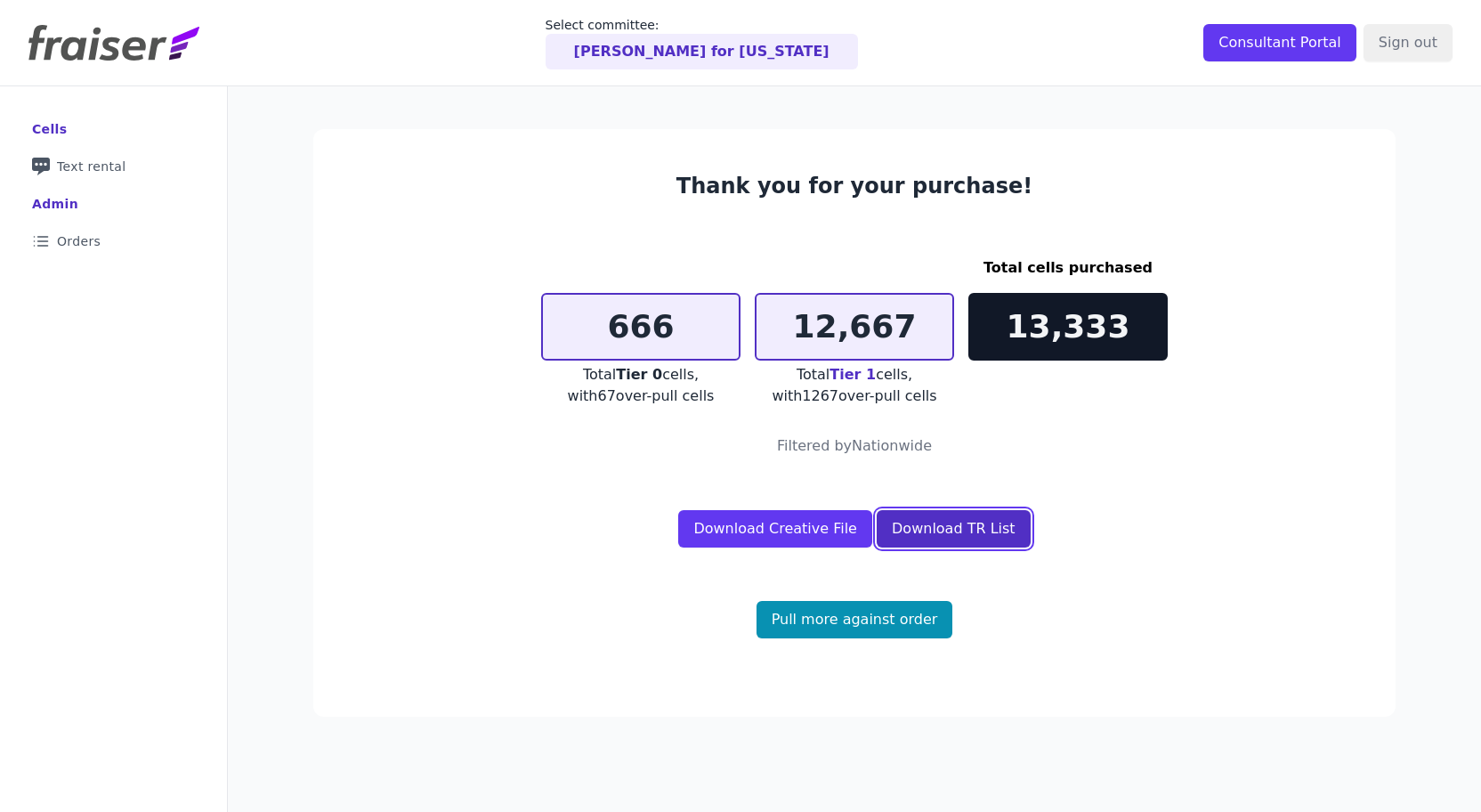
click at [921, 526] on link "Download TR List" at bounding box center [953, 528] width 154 height 38
